Goal: Task Accomplishment & Management: Manage account settings

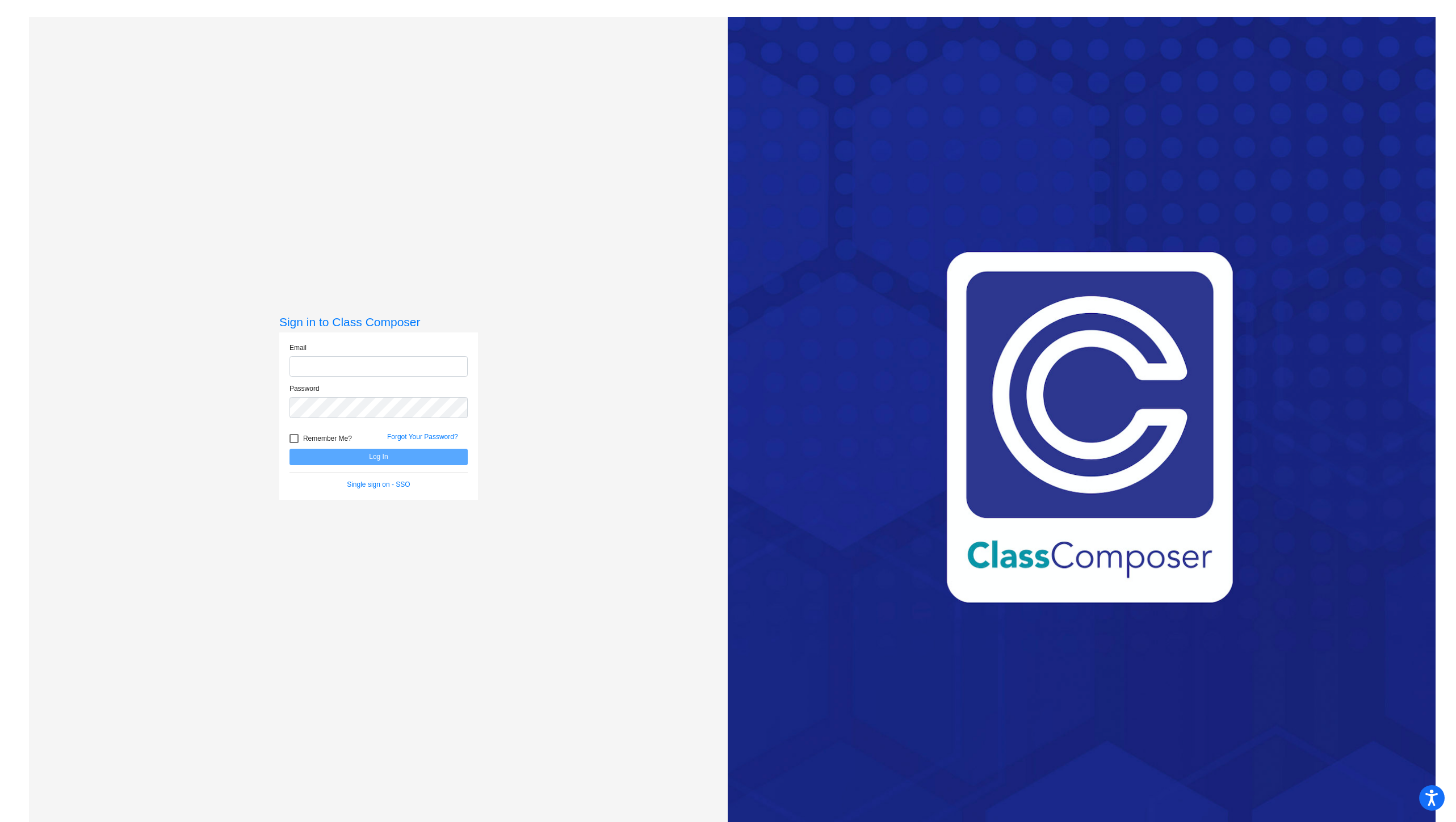
type input "mchavez@bethanyschools.com"
click at [364, 455] on button "Log In" at bounding box center [379, 457] width 178 height 16
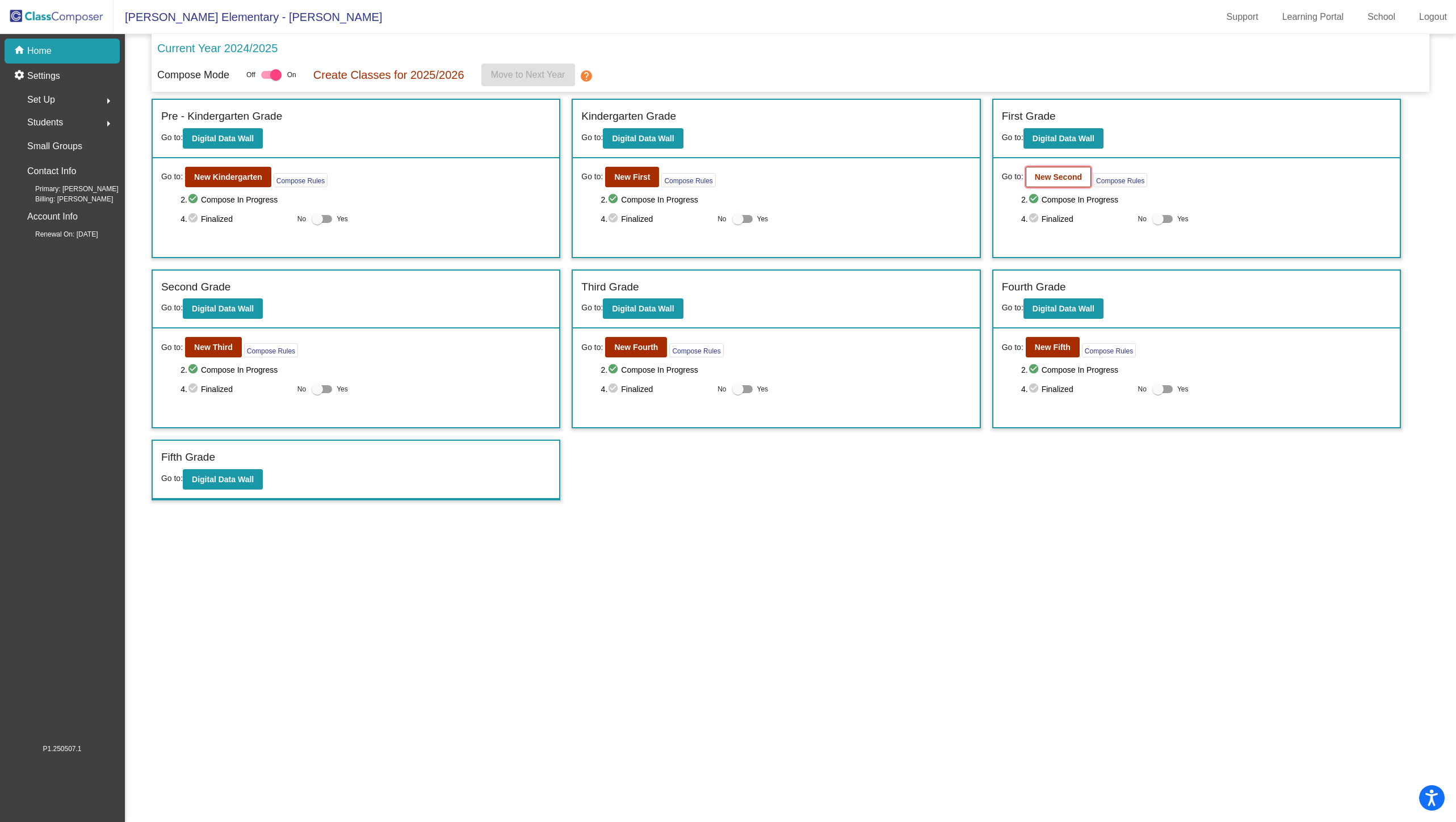
click at [1081, 184] on button "New Second" at bounding box center [1058, 177] width 65 height 20
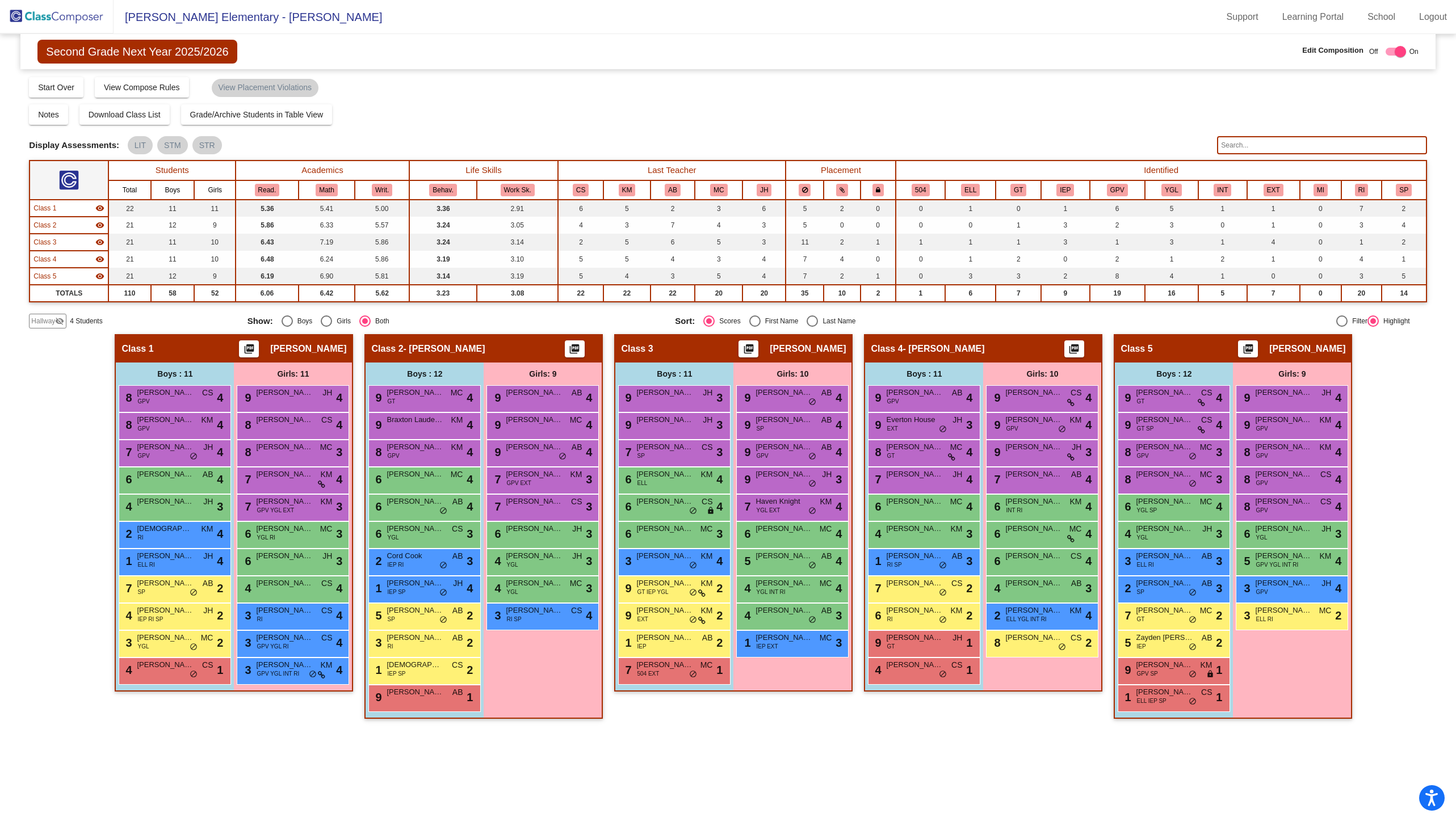
click at [1250, 147] on input "text" at bounding box center [1321, 146] width 210 height 18
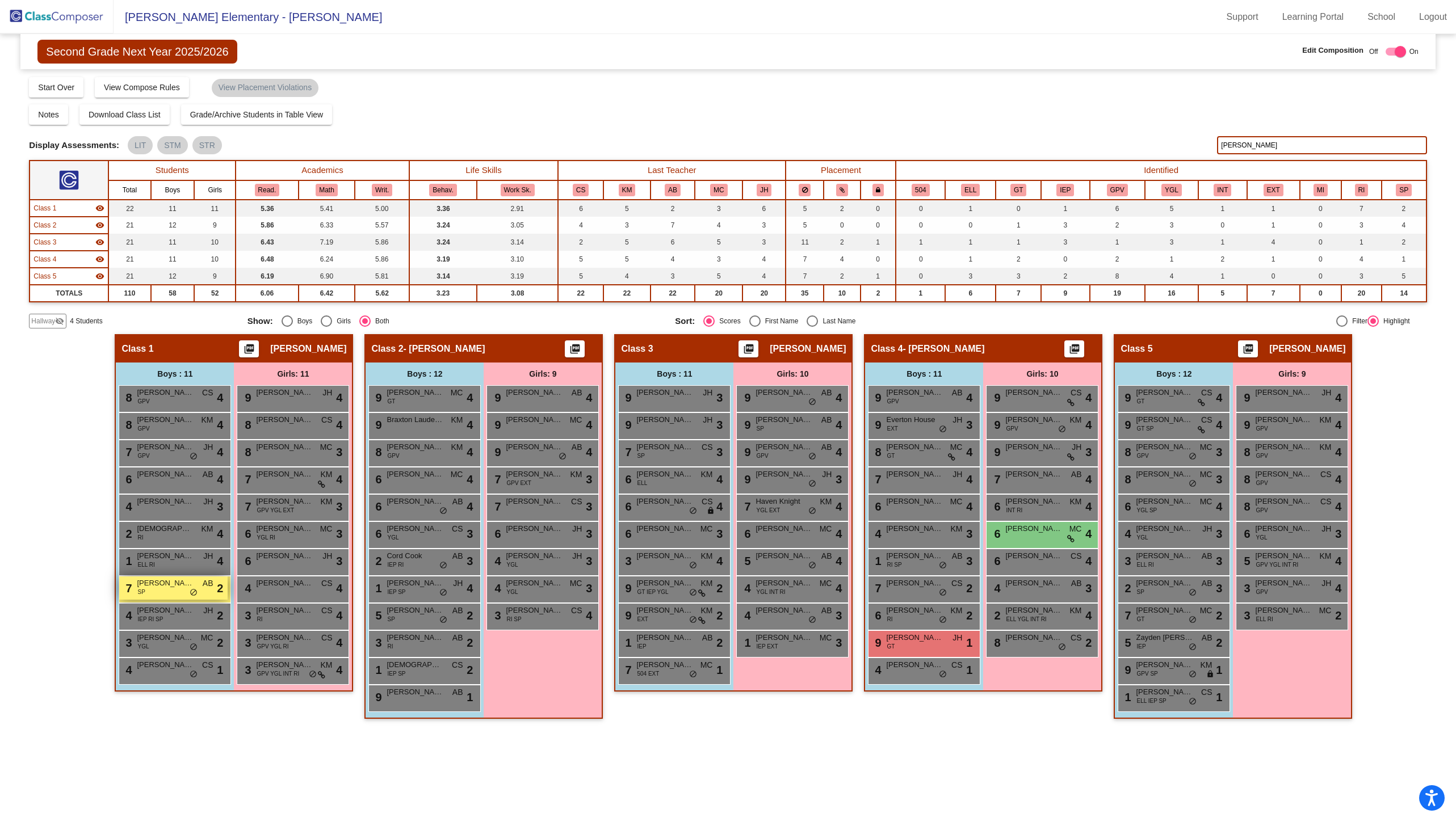
type input "william"
click at [139, 597] on div "7 [PERSON_NAME] SP AB lock do_not_disturb_alt 2" at bounding box center [173, 587] width 108 height 23
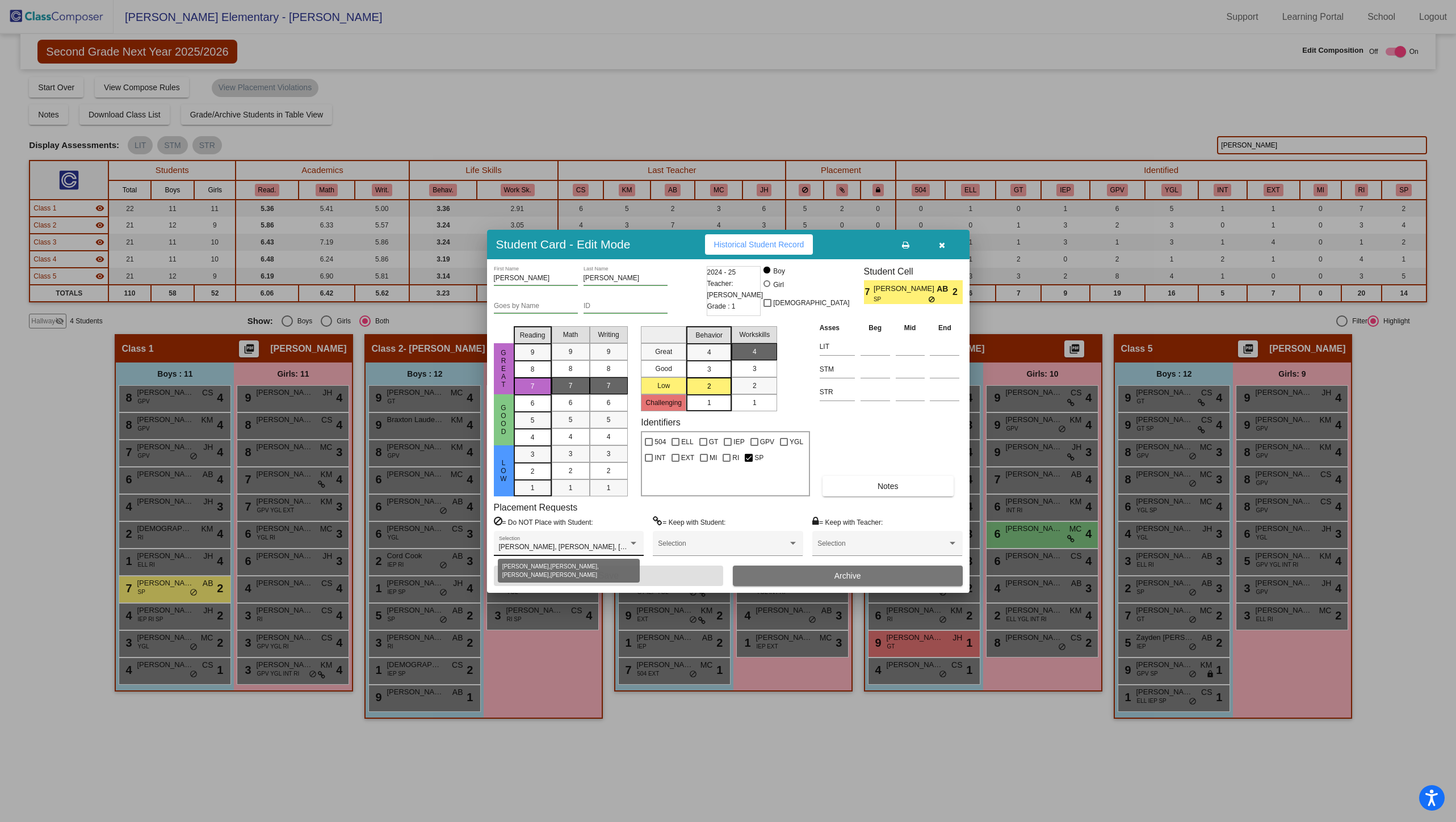
click at [635, 540] on div at bounding box center [633, 544] width 10 height 8
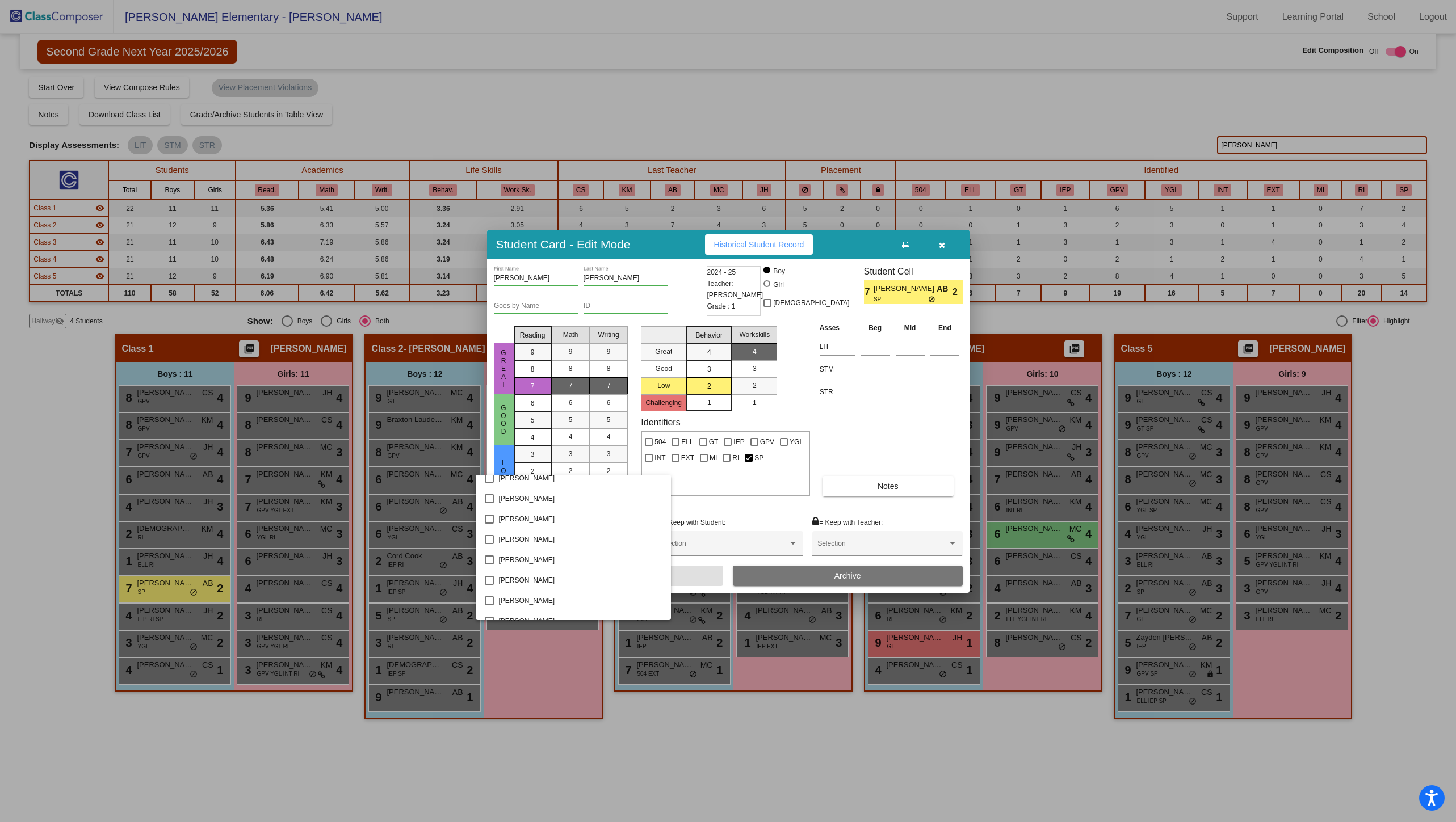
scroll to position [1695, 0]
click at [870, 442] on div at bounding box center [728, 411] width 1456 height 822
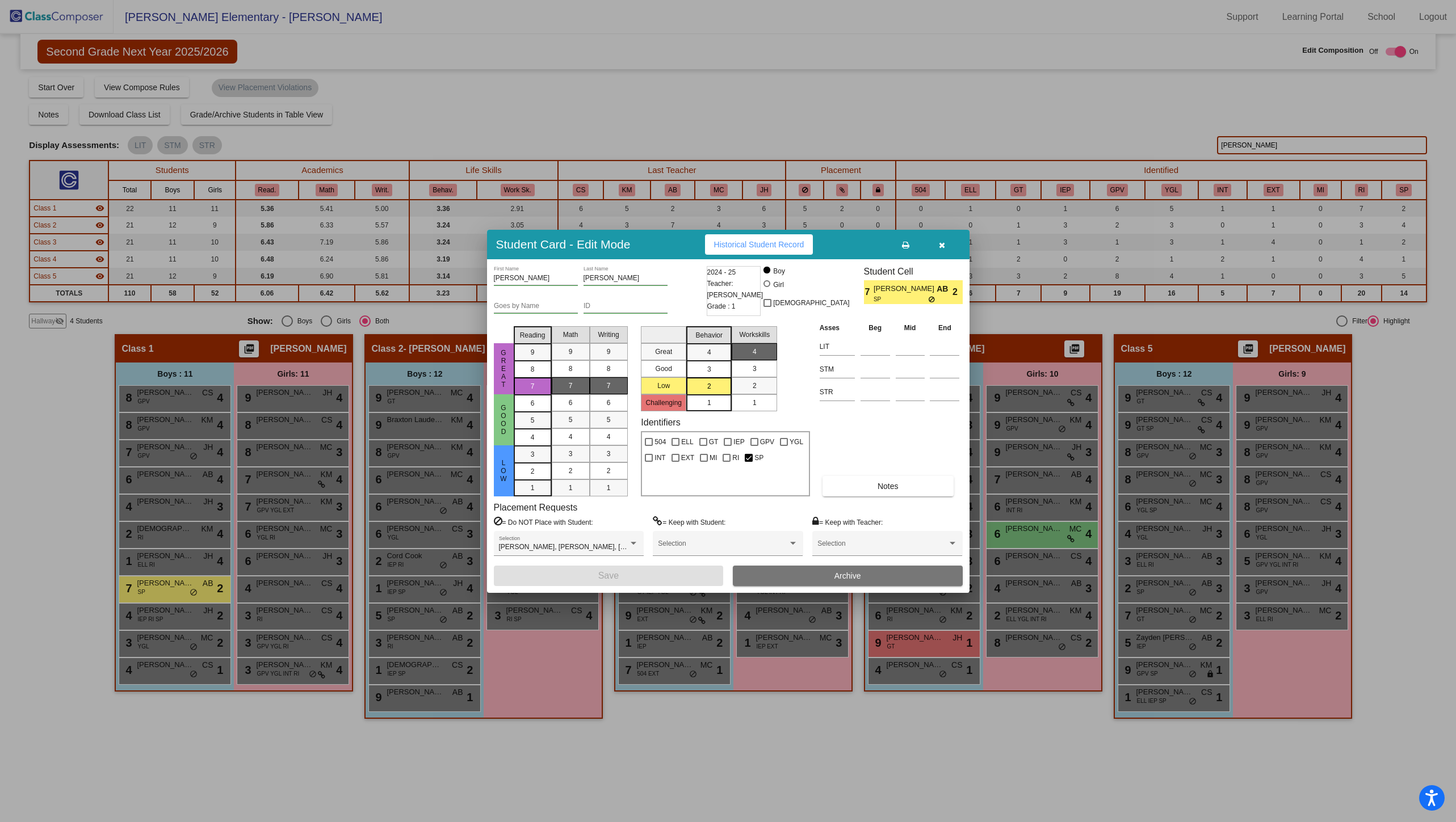
click at [752, 245] on span "Historical Student Record" at bounding box center [759, 245] width 90 height 9
click at [634, 543] on div at bounding box center [633, 543] width 6 height 3
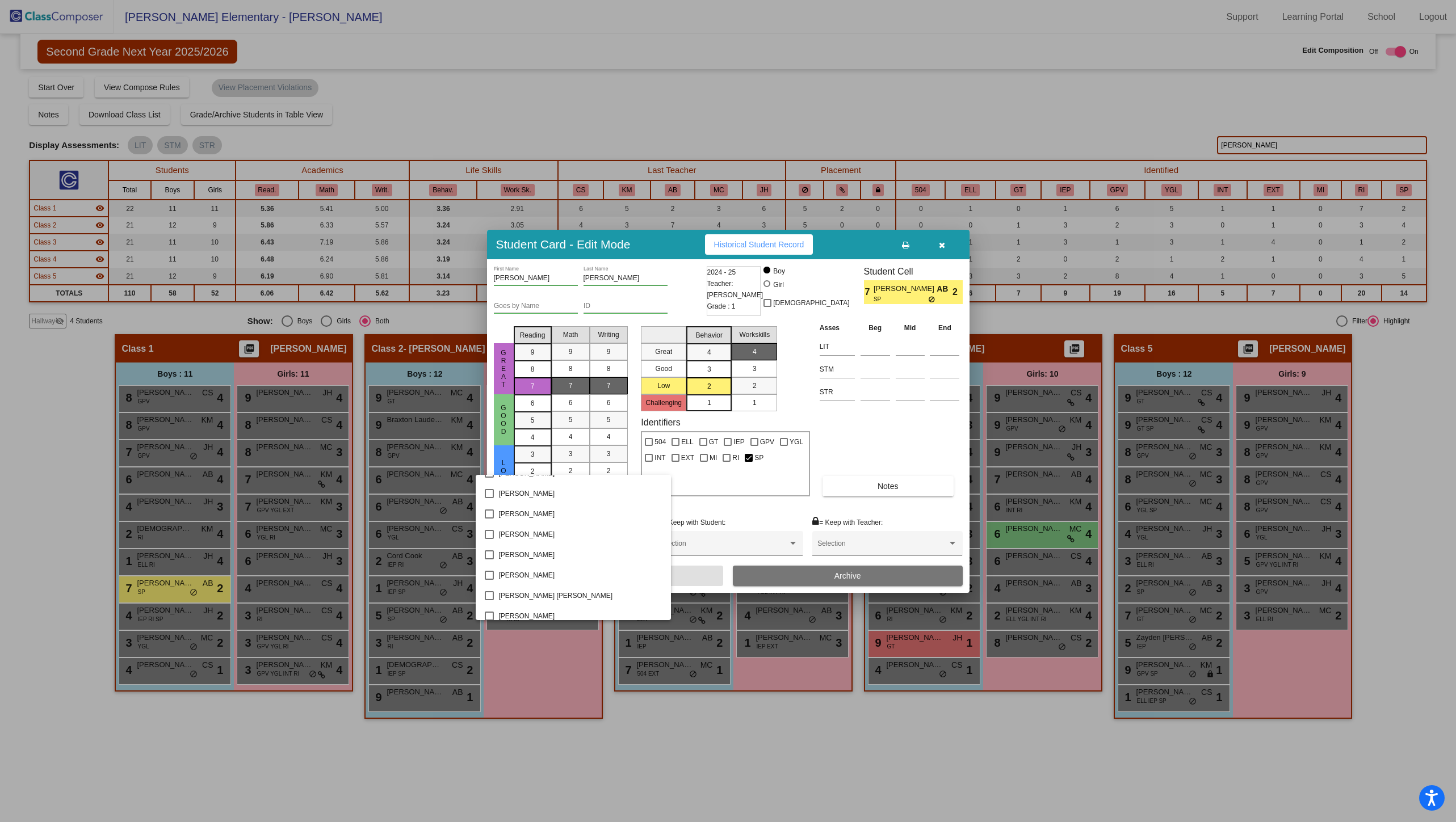
scroll to position [1774, 0]
click at [490, 570] on mat-pseudo-checkbox at bounding box center [489, 570] width 9 height 9
click at [697, 576] on div at bounding box center [728, 411] width 1456 height 822
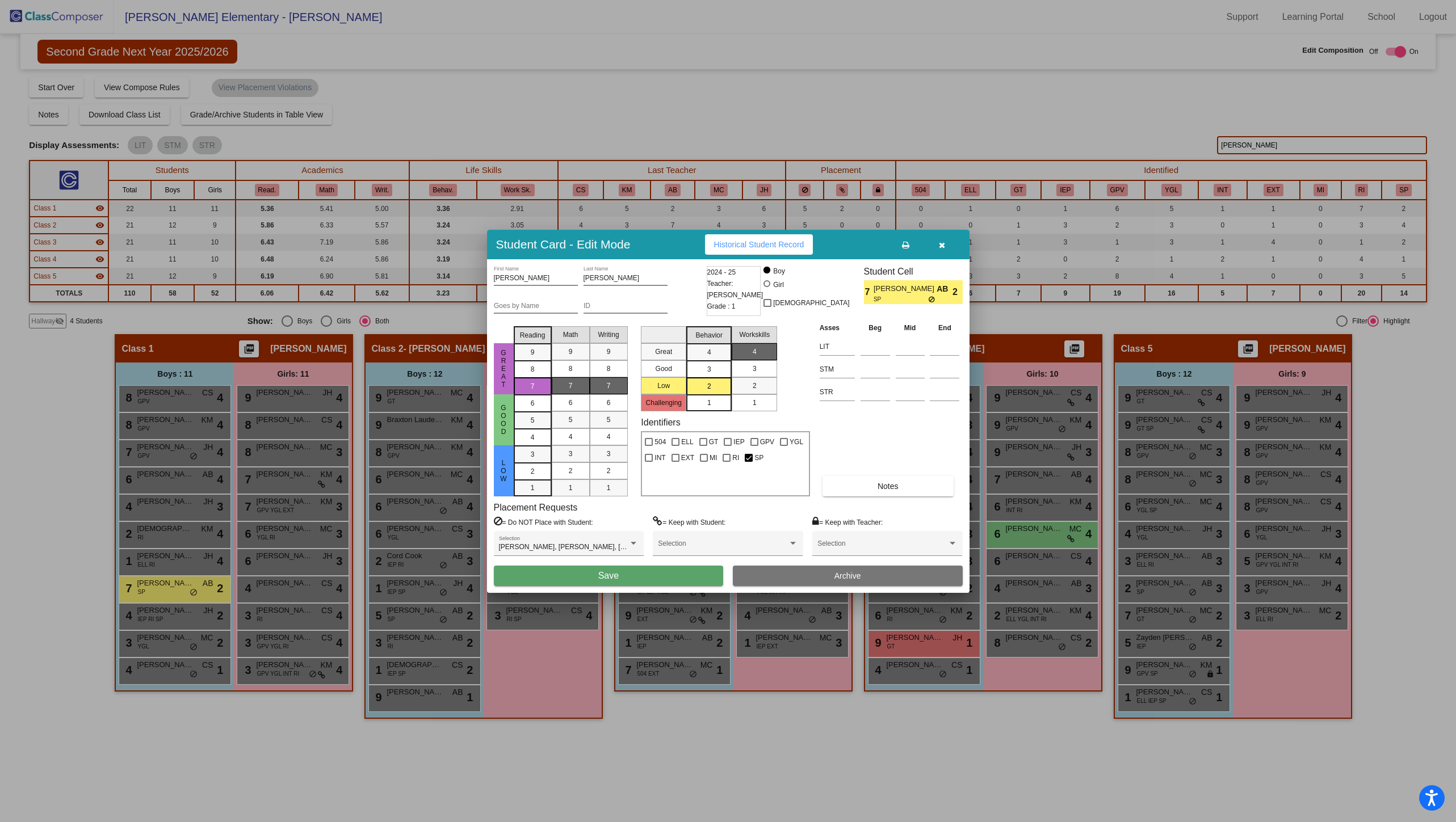
click at [667, 574] on button "Save" at bounding box center [609, 575] width 230 height 20
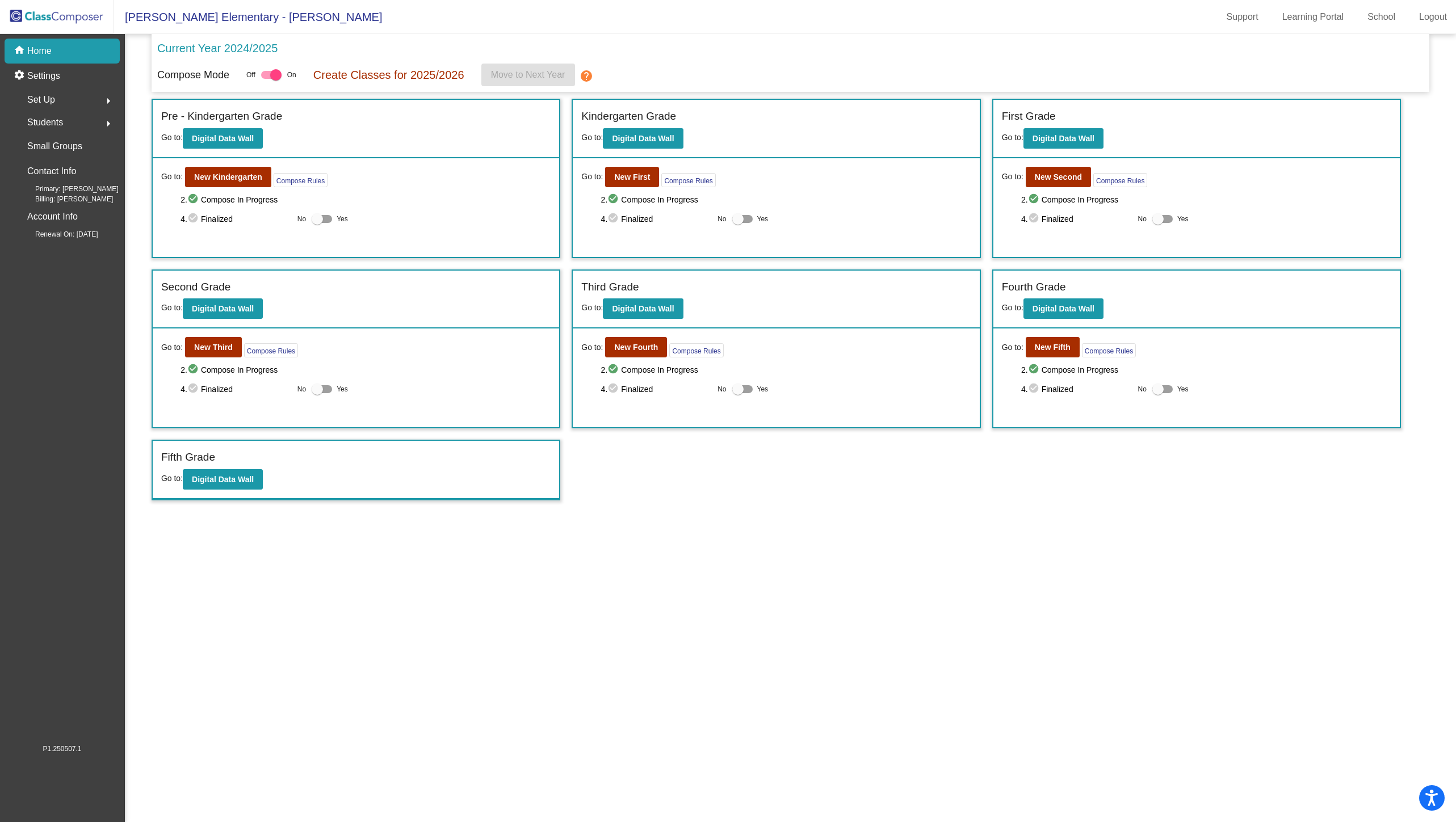
click at [1042, 189] on div "Go to: New Second Compose Rules 2. check_circle Compose In Progress 4. check_ci…" at bounding box center [1196, 208] width 406 height 99
click at [1039, 173] on b "New Second" at bounding box center [1058, 177] width 47 height 9
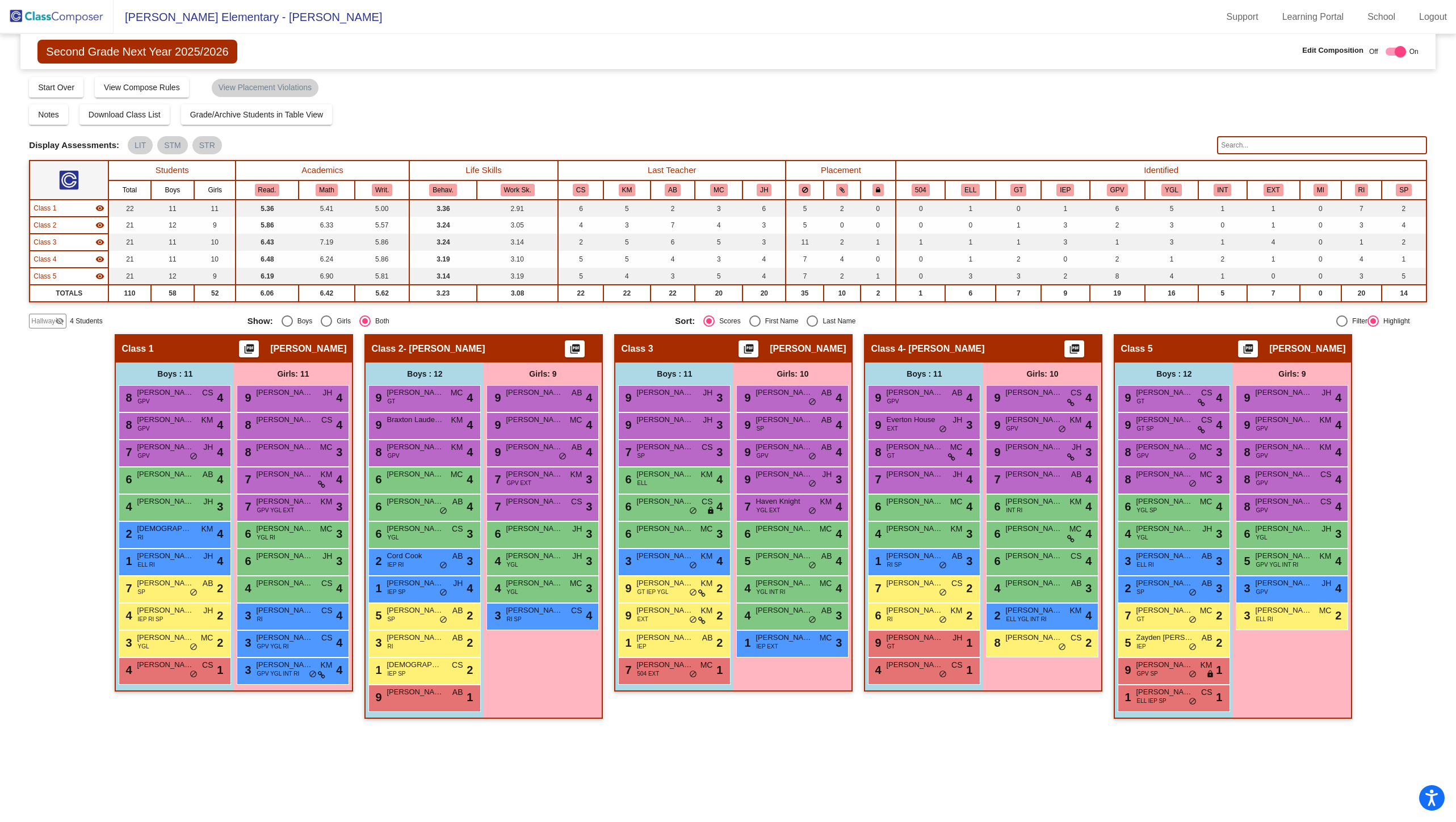
click at [1305, 148] on input "text" at bounding box center [1321, 146] width 210 height 18
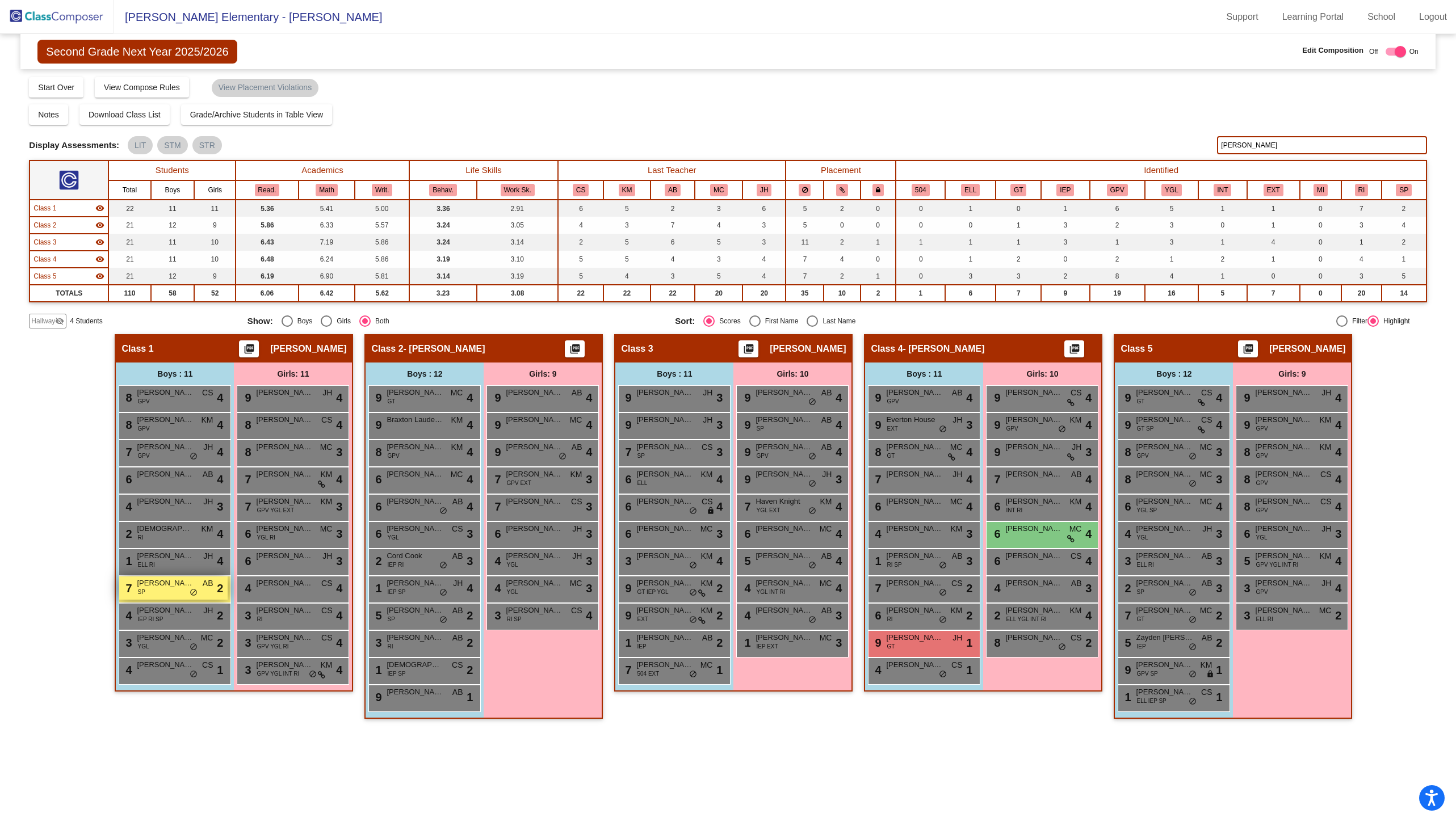
type input "[PERSON_NAME]"
click at [187, 586] on div "7 [PERSON_NAME] SP AB lock do_not_disturb_alt 2" at bounding box center [173, 587] width 108 height 23
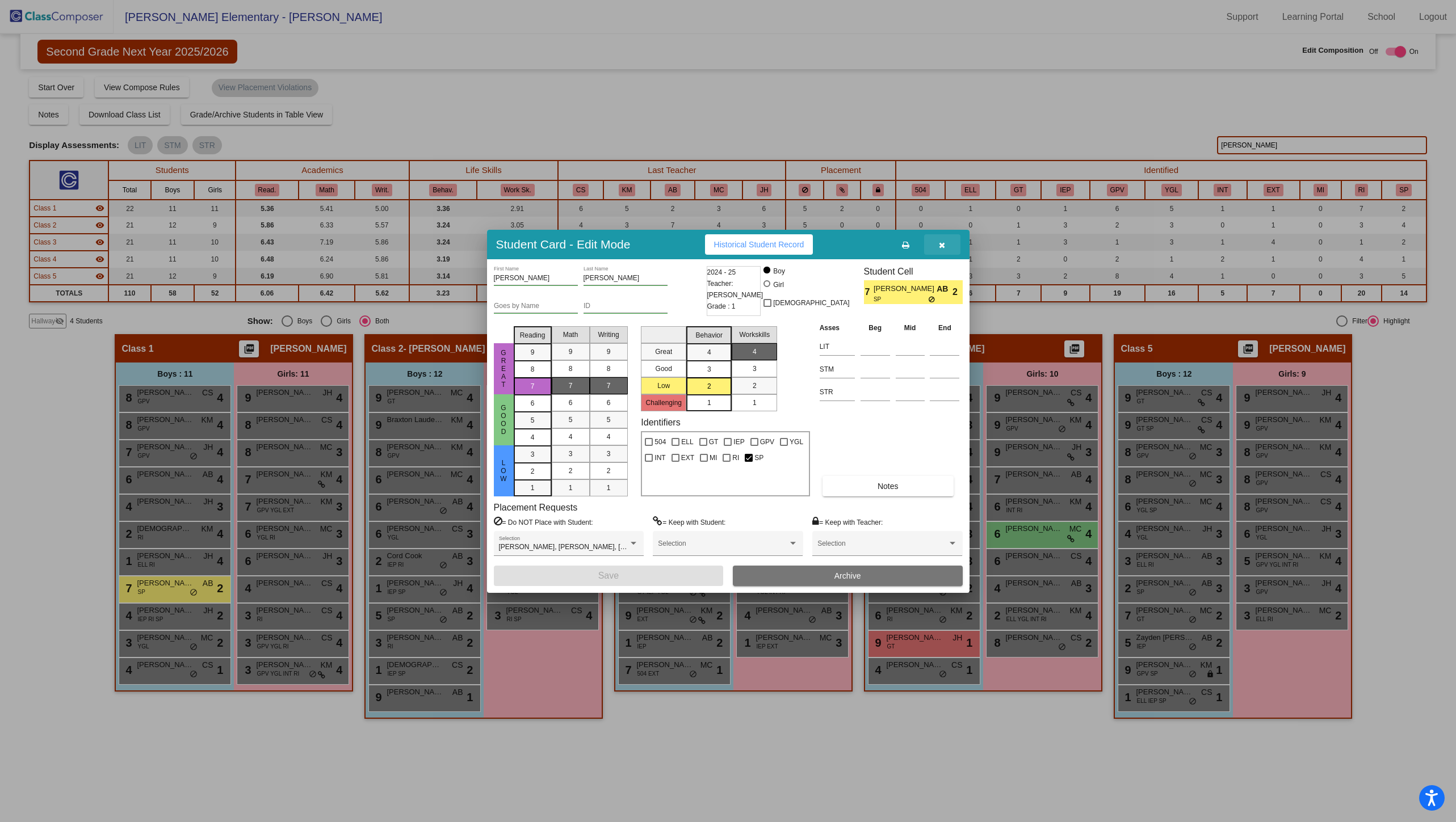
click at [943, 248] on icon "button" at bounding box center [942, 245] width 6 height 8
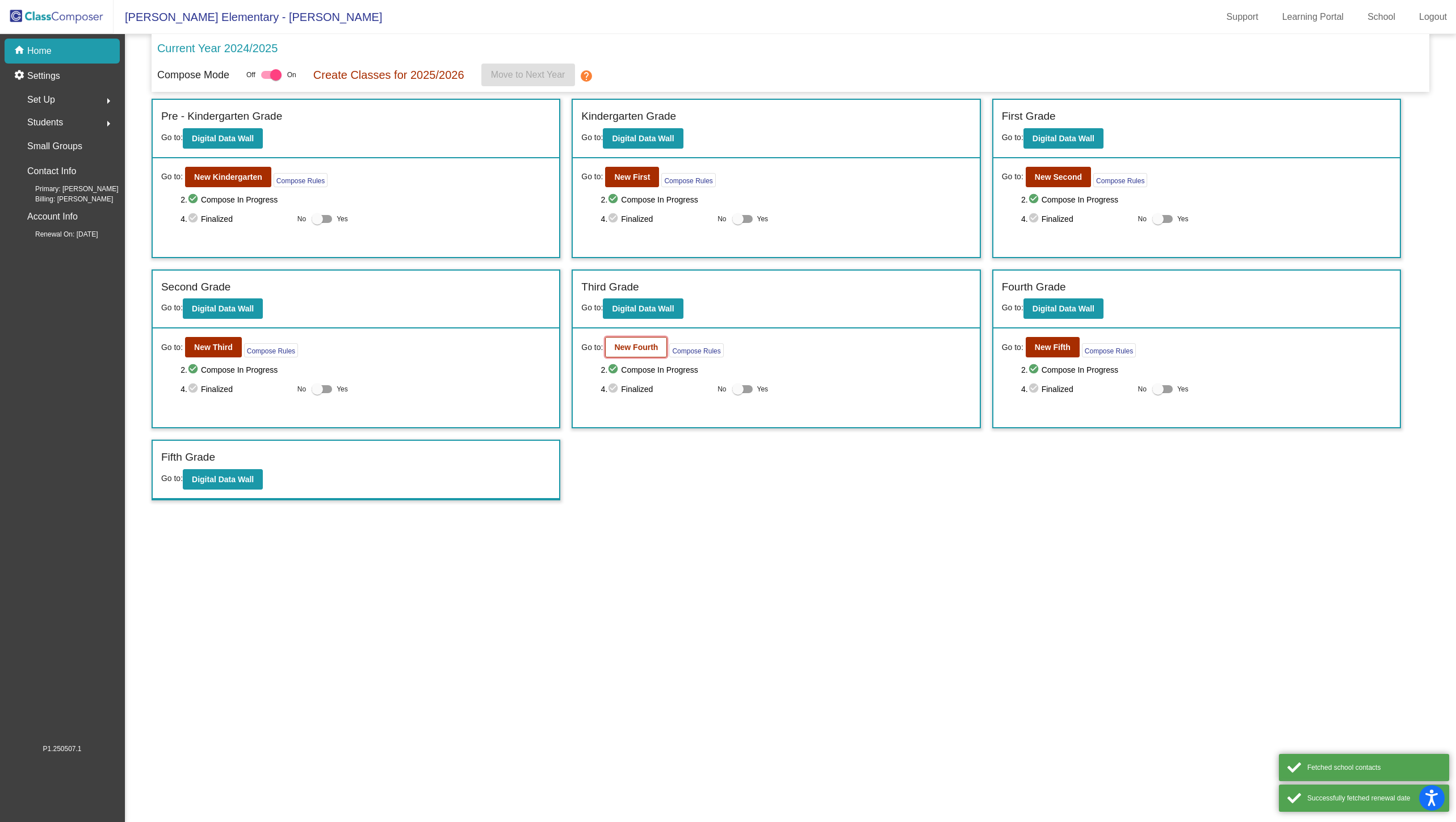
click at [624, 349] on b "New Fourth" at bounding box center [636, 347] width 44 height 9
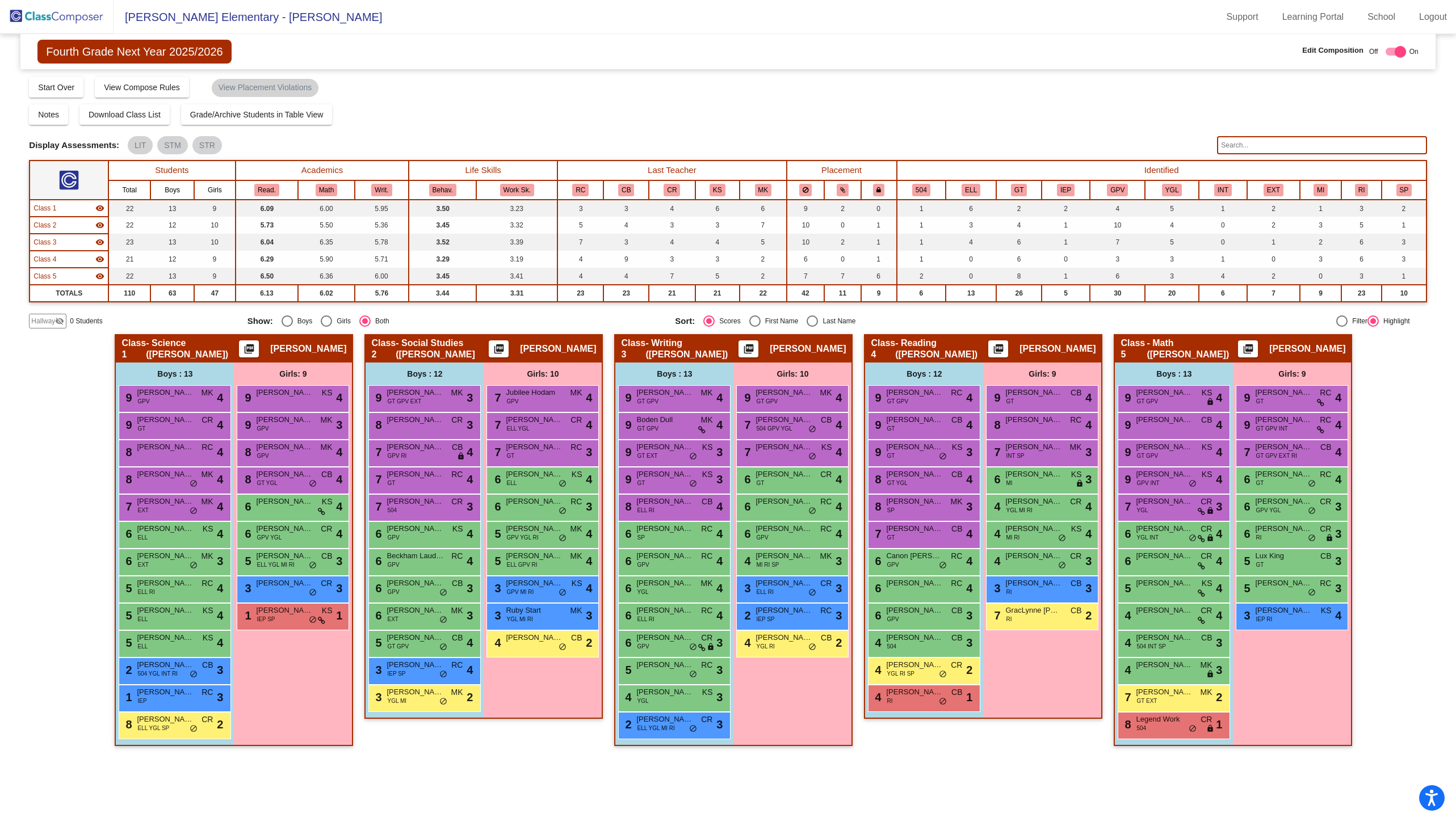
click at [1294, 148] on input "text" at bounding box center [1321, 146] width 210 height 18
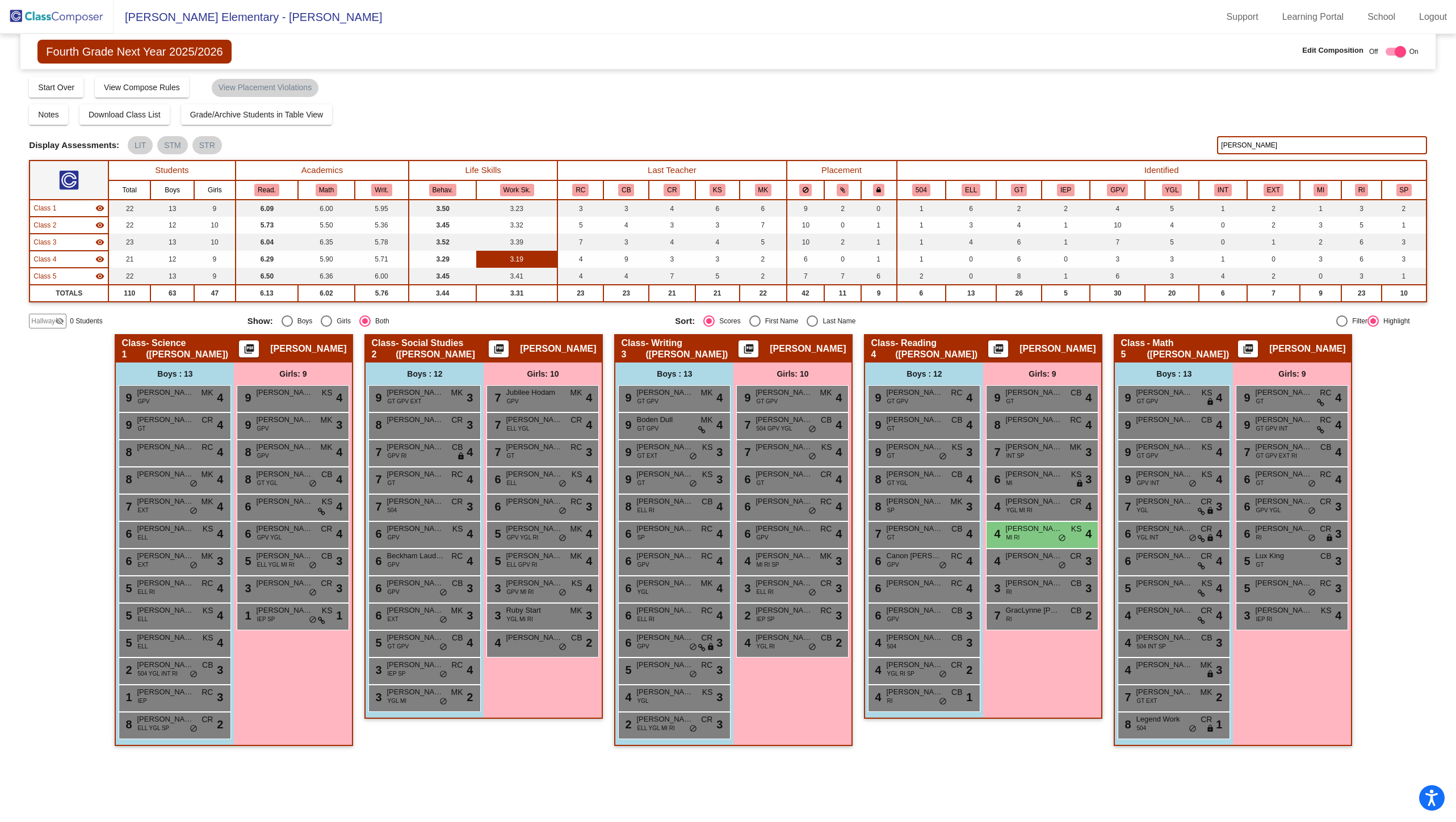
type input "jackson"
click at [57, 17] on img at bounding box center [57, 16] width 113 height 34
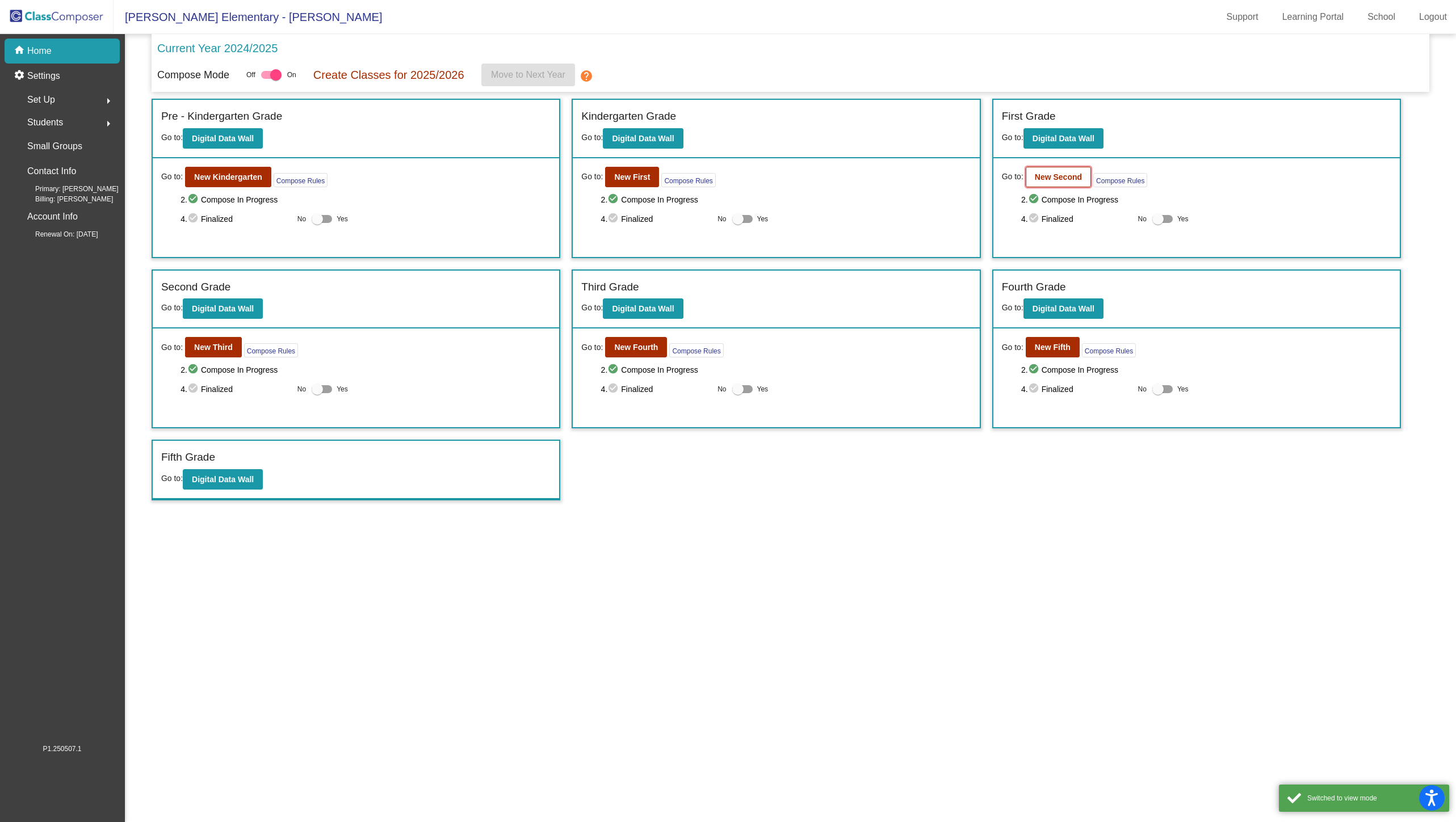
click at [1066, 174] on b "New Second" at bounding box center [1058, 177] width 47 height 9
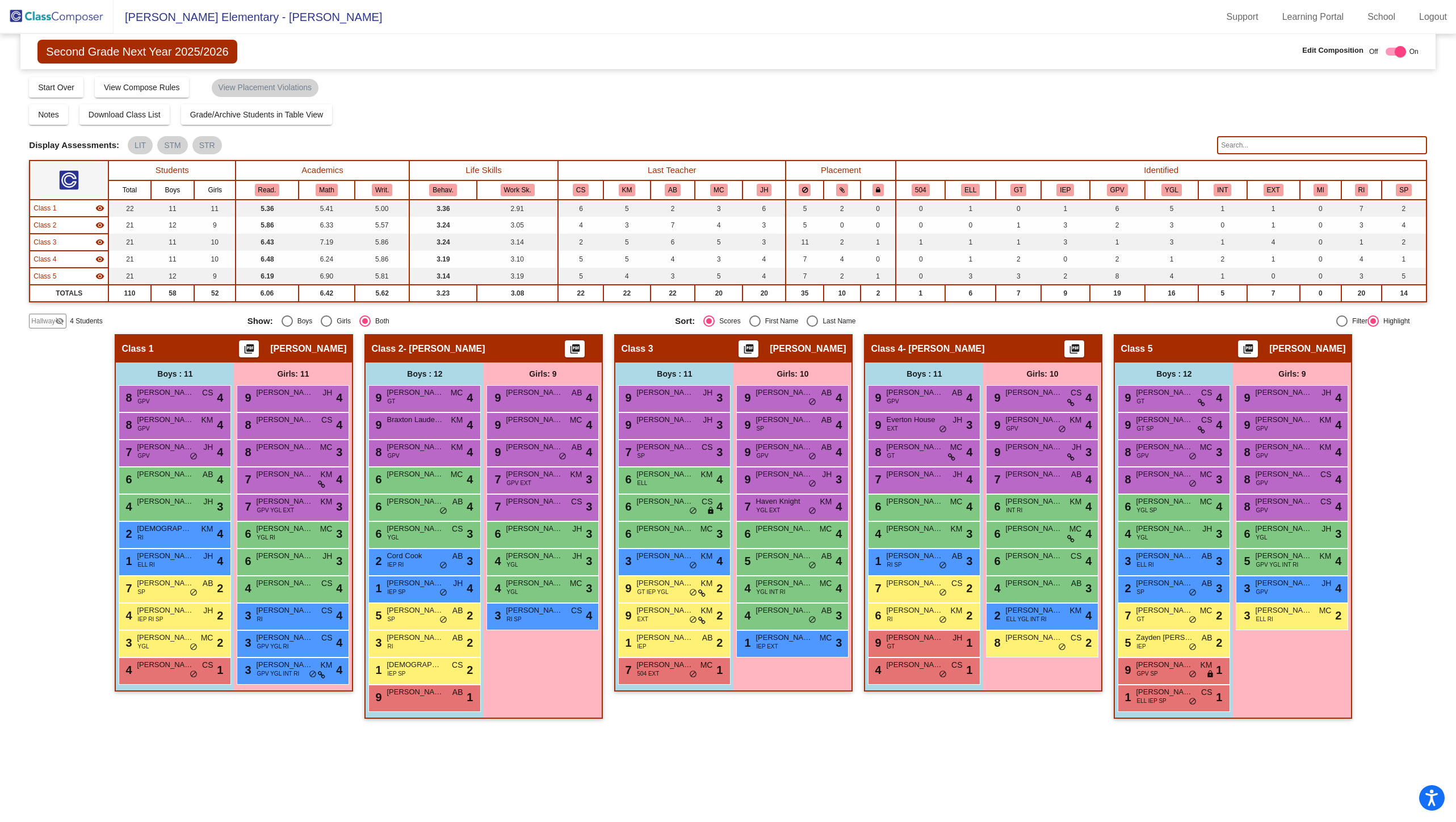
click at [1290, 143] on input "text" at bounding box center [1321, 146] width 210 height 18
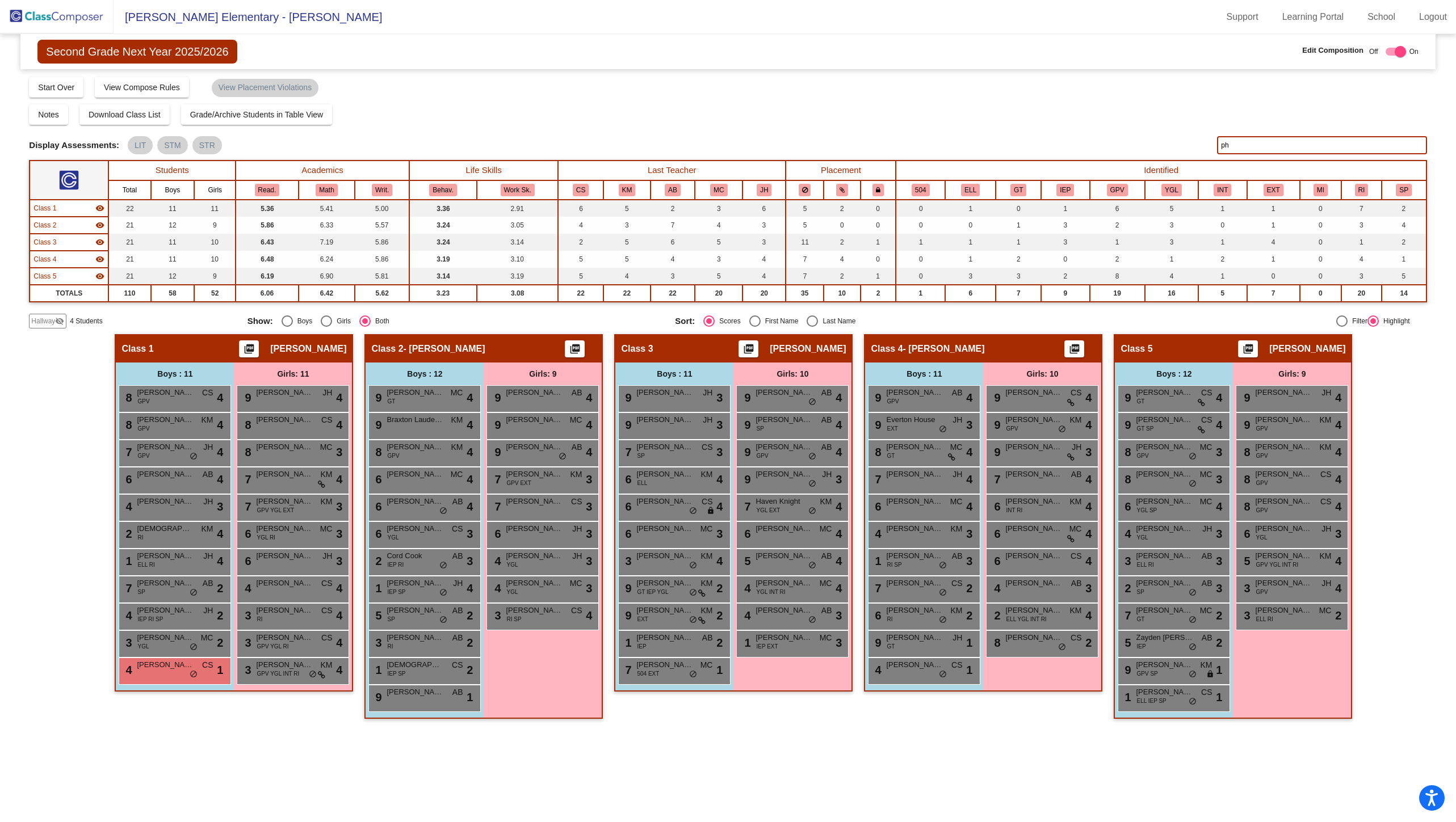
type input "p"
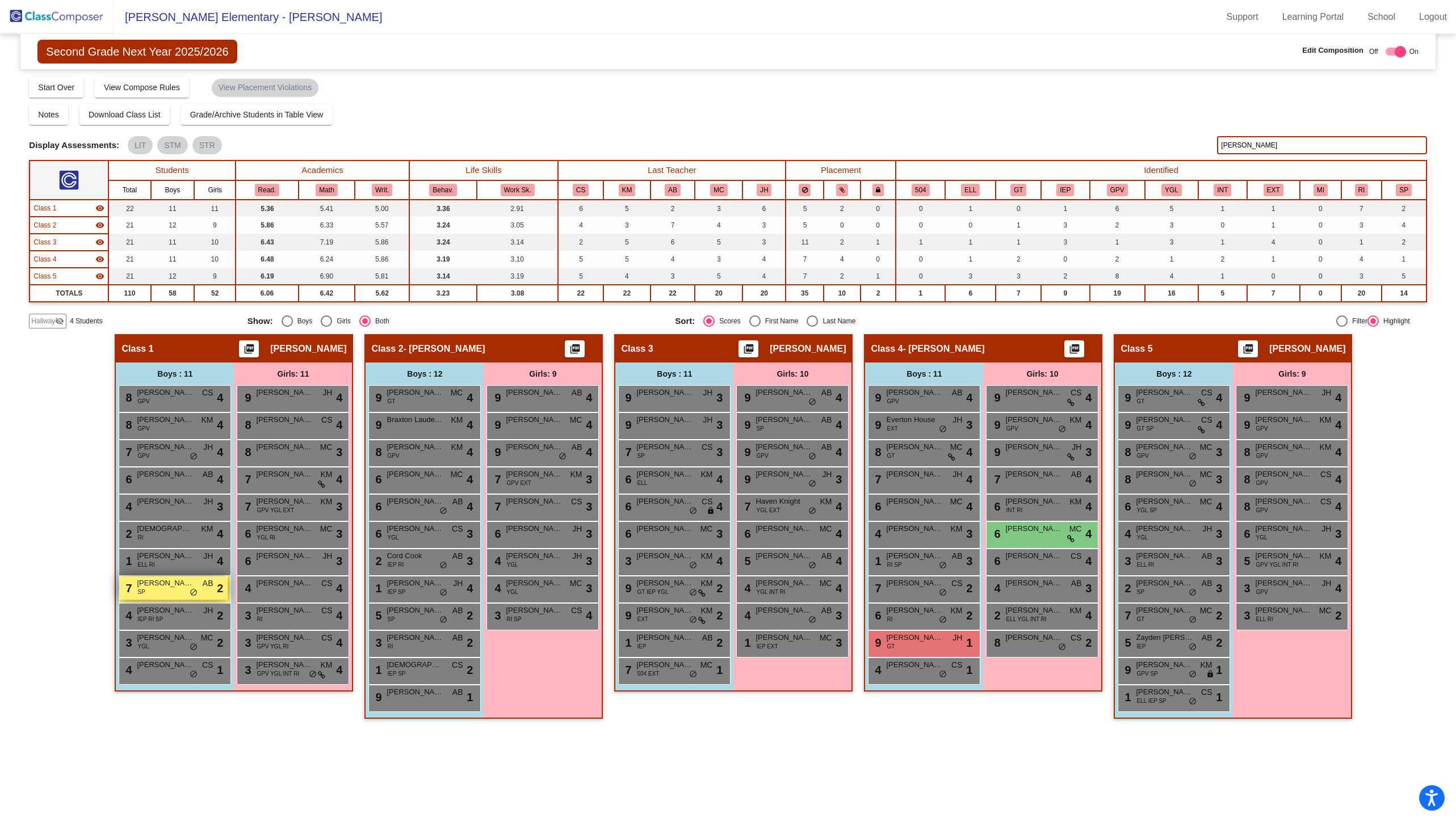
type input "[PERSON_NAME]"
click at [177, 584] on span "[PERSON_NAME]" at bounding box center [165, 583] width 57 height 11
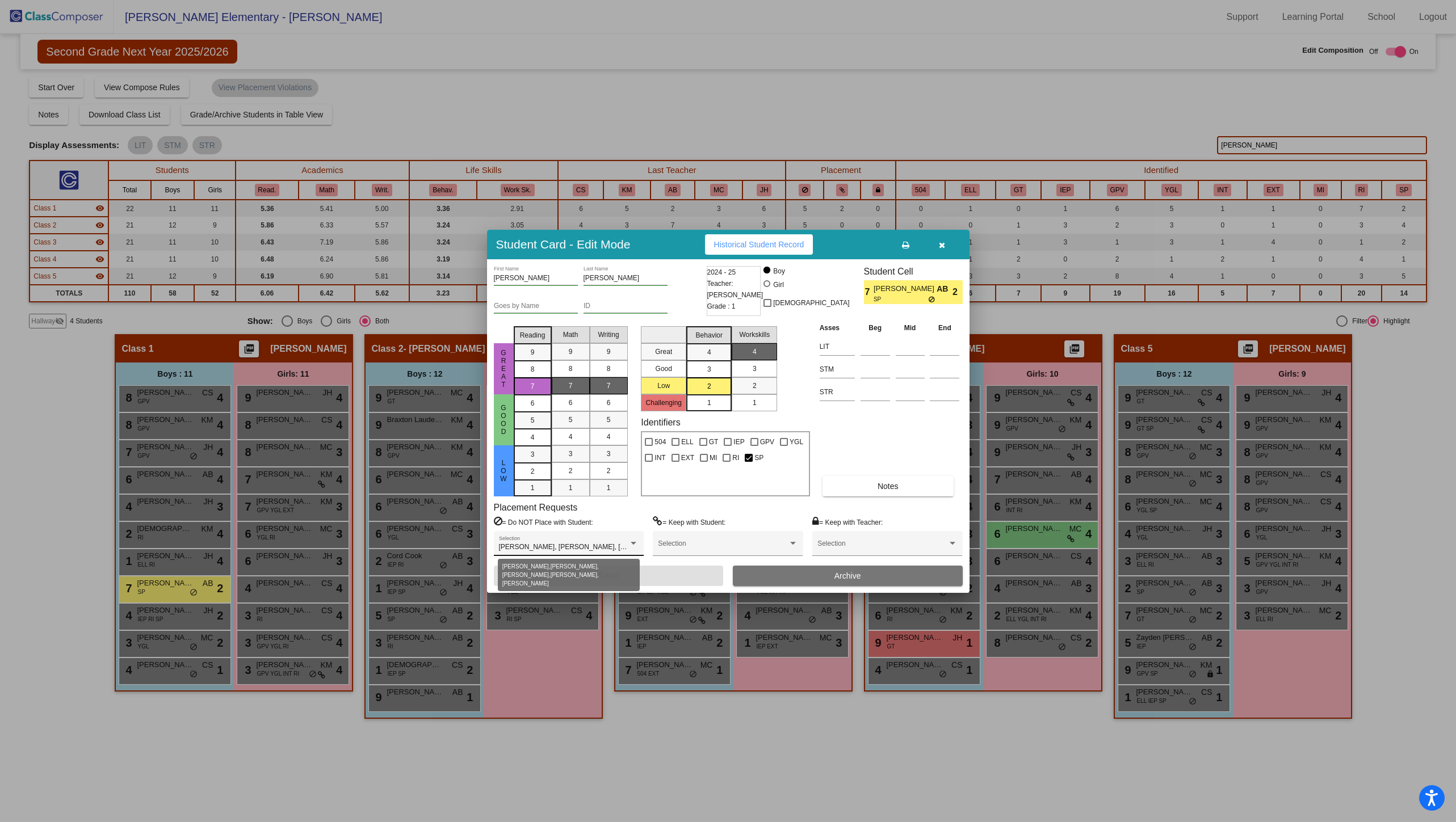
click at [634, 544] on div at bounding box center [633, 543] width 6 height 3
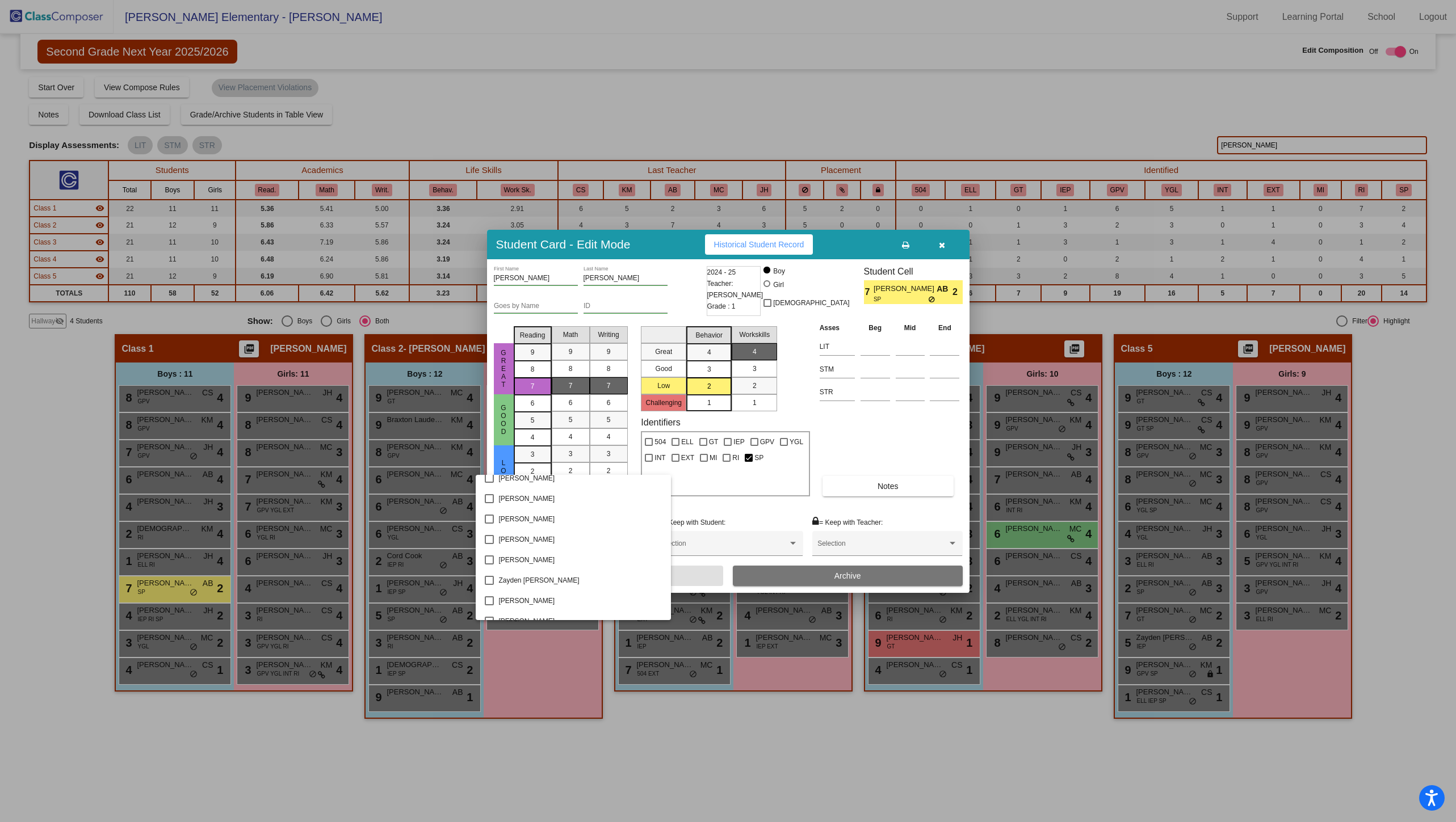
scroll to position [2081, 0]
click at [929, 447] on div at bounding box center [728, 411] width 1456 height 822
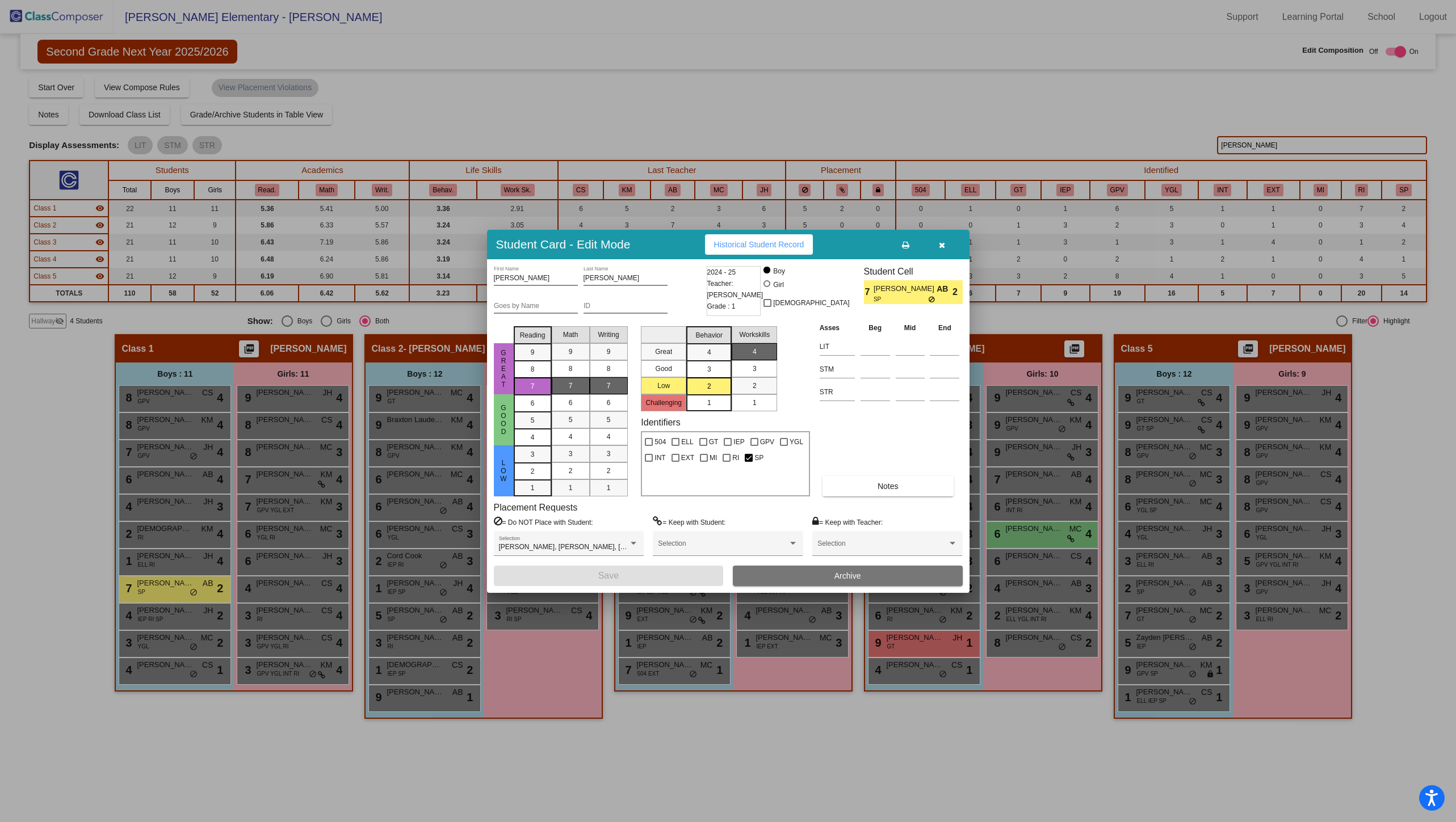
click at [942, 242] on icon "button" at bounding box center [942, 245] width 6 height 8
